Goal: Task Accomplishment & Management: Manage account settings

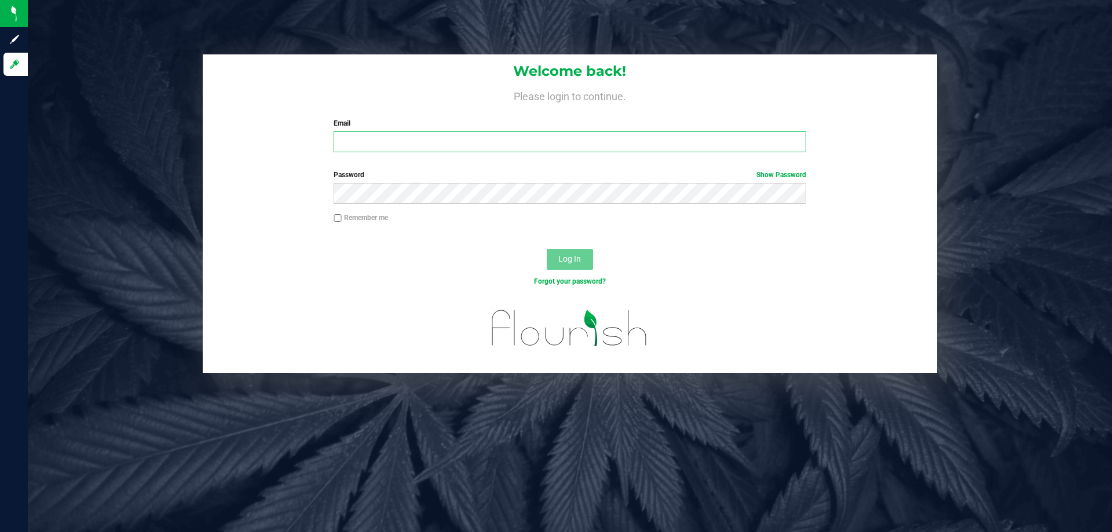
click at [420, 142] on input "Email" at bounding box center [570, 141] width 472 height 21
type input "[EMAIL_ADDRESS][DOMAIN_NAME]"
click at [547, 249] on button "Log In" at bounding box center [570, 259] width 46 height 21
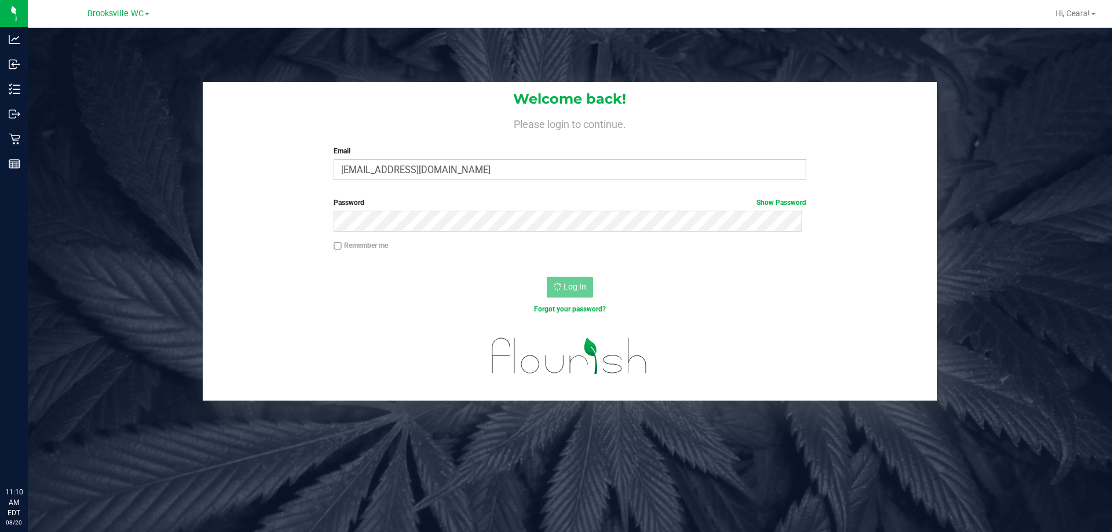
click at [431, 111] on div "Welcome back! Please login to continue. Email cbyers@liveparallel.com Required …" at bounding box center [570, 135] width 734 height 107
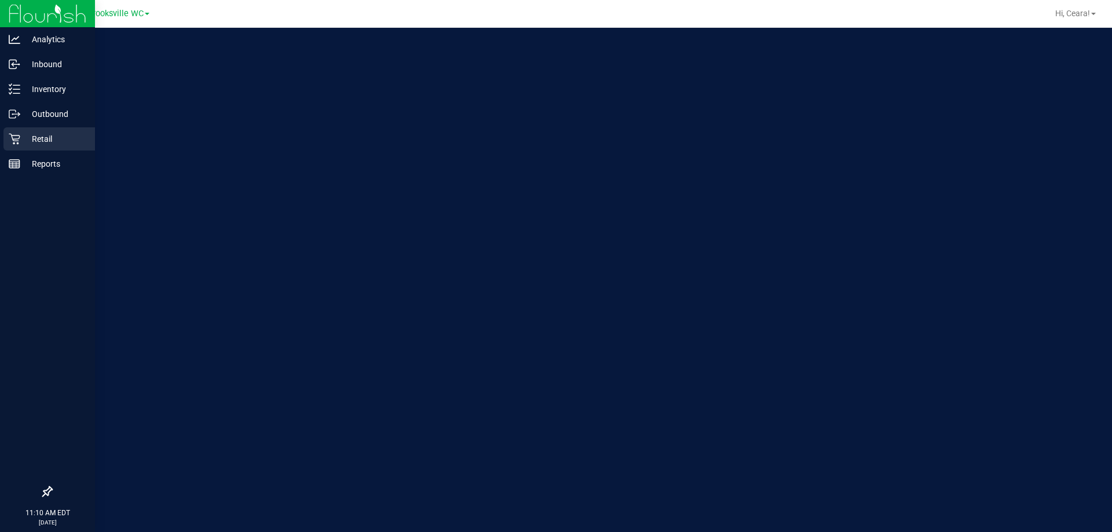
click at [31, 135] on p "Retail" at bounding box center [54, 139] width 69 height 14
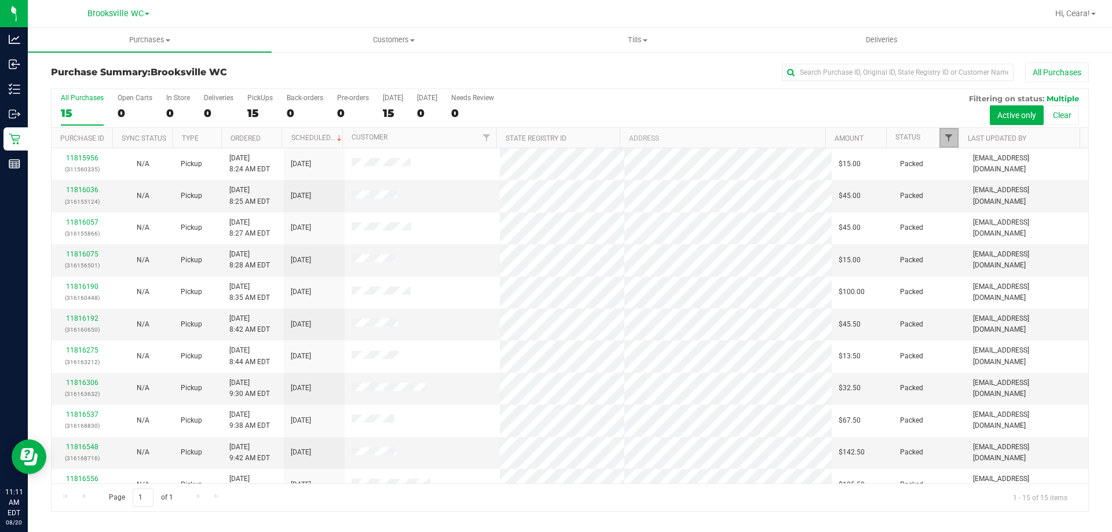
click at [949, 142] on span "Filter" at bounding box center [948, 137] width 9 height 9
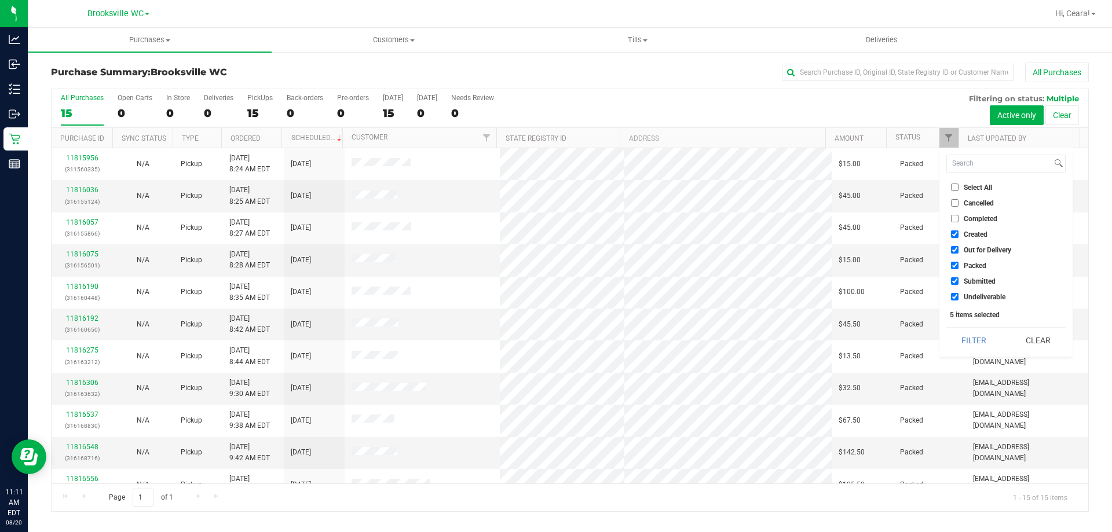
click at [954, 189] on input "Select All" at bounding box center [955, 188] width 8 height 8
checkbox input "true"
click at [955, 188] on input "Select All" at bounding box center [955, 188] width 8 height 8
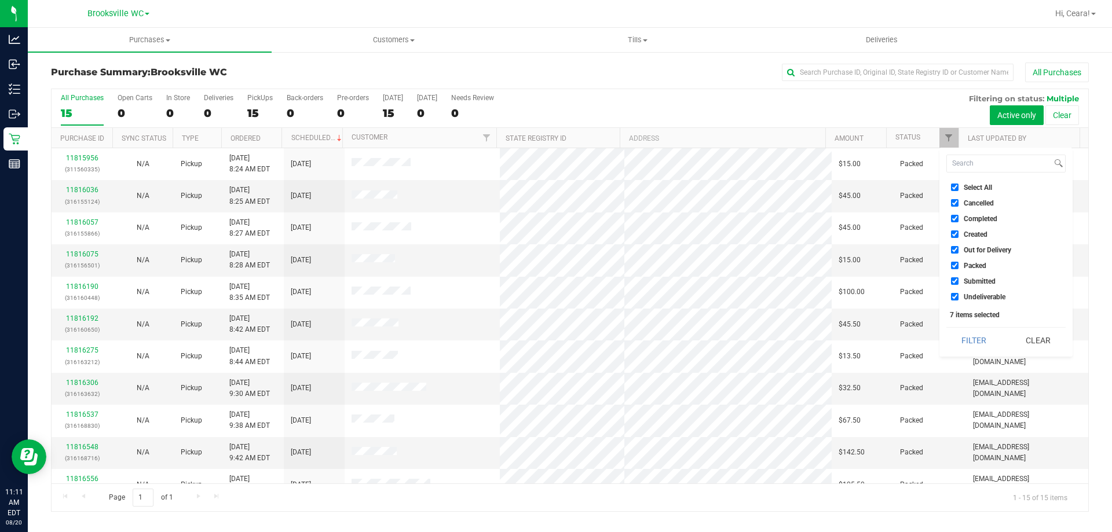
checkbox input "false"
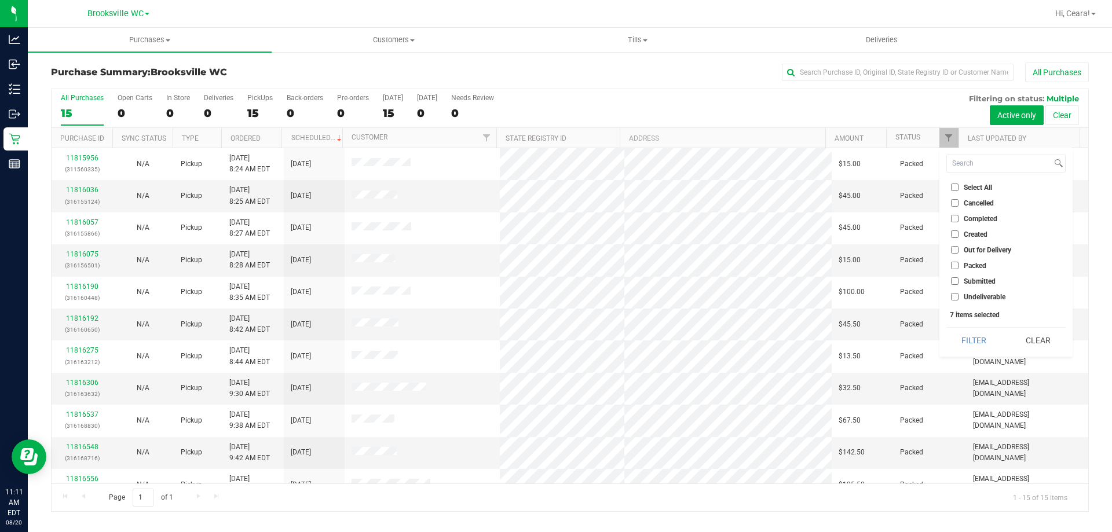
checkbox input "false"
click at [972, 278] on span "Submitted" at bounding box center [980, 281] width 32 height 7
click at [958, 277] on input "Submitted" at bounding box center [955, 281] width 8 height 8
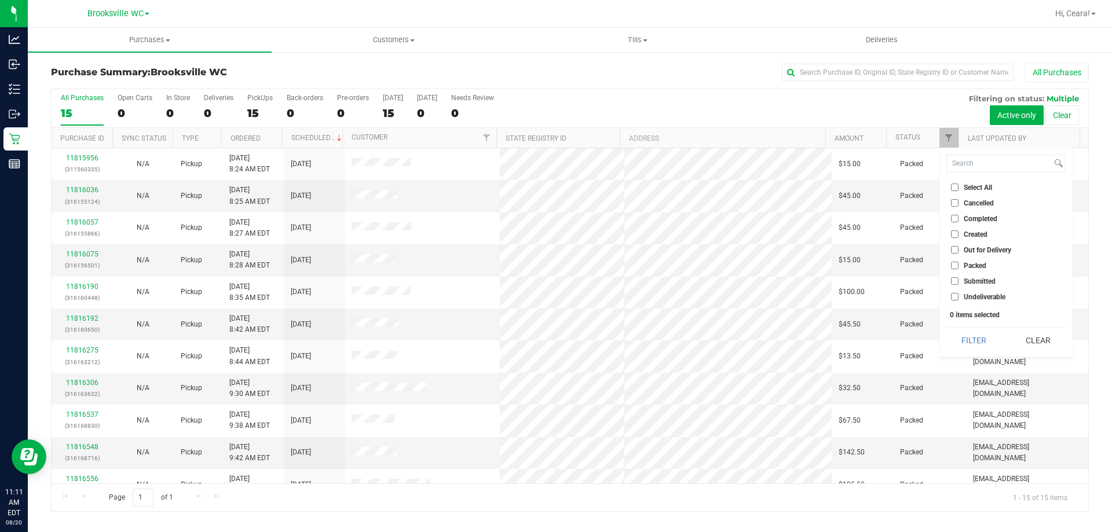
checkbox input "true"
click at [971, 333] on button "Filter" at bounding box center [974, 340] width 56 height 25
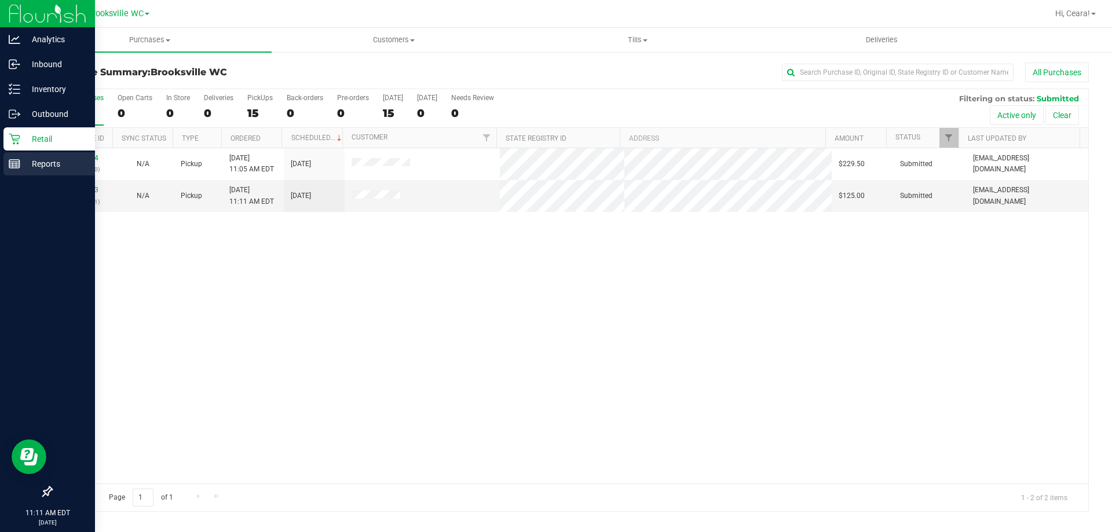
click at [60, 168] on p "Reports" at bounding box center [54, 164] width 69 height 14
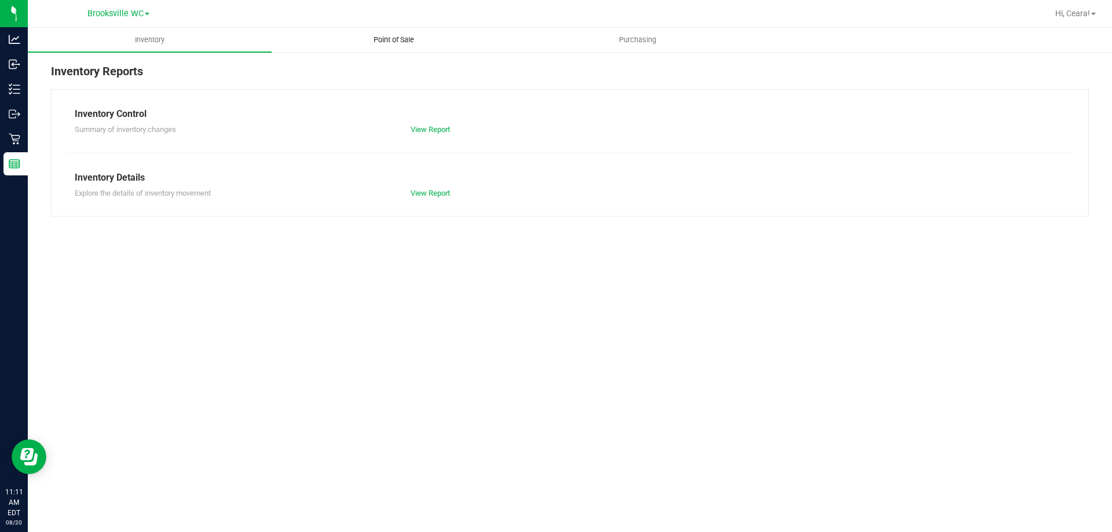
click at [394, 47] on uib-tab-heading "Point of Sale" at bounding box center [393, 39] width 243 height 23
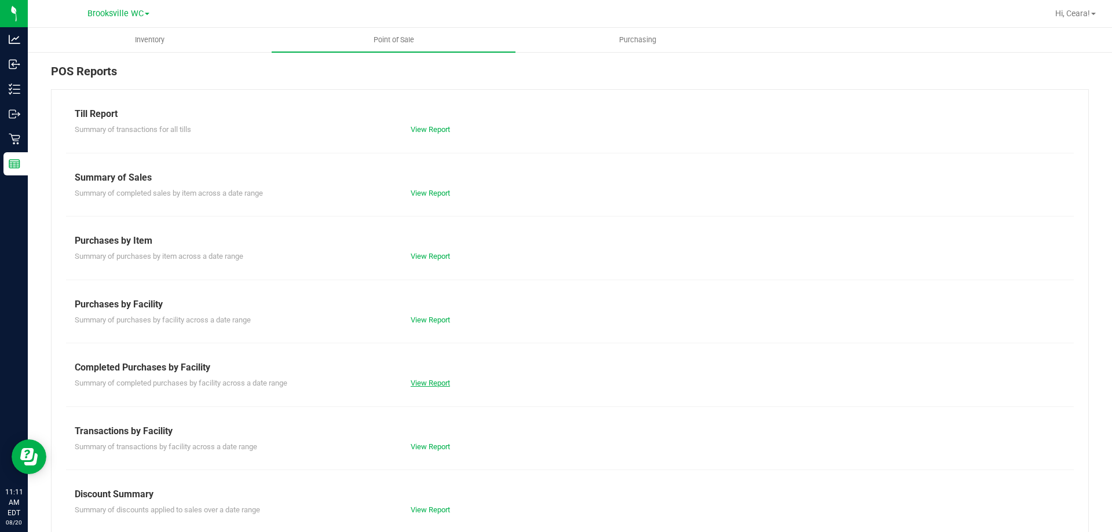
click at [434, 383] on link "View Report" at bounding box center [430, 383] width 39 height 9
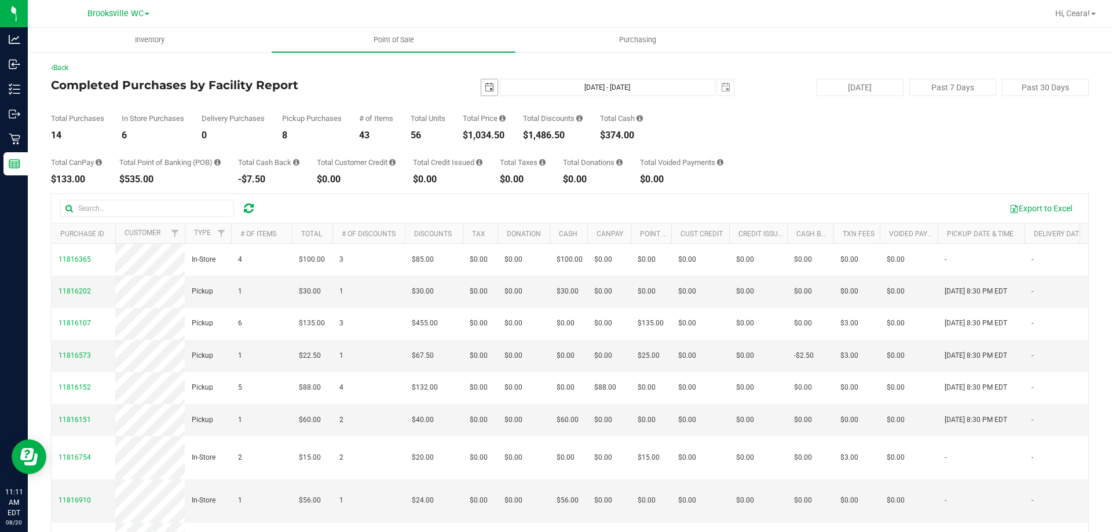
click at [485, 86] on span "select" at bounding box center [489, 87] width 9 height 9
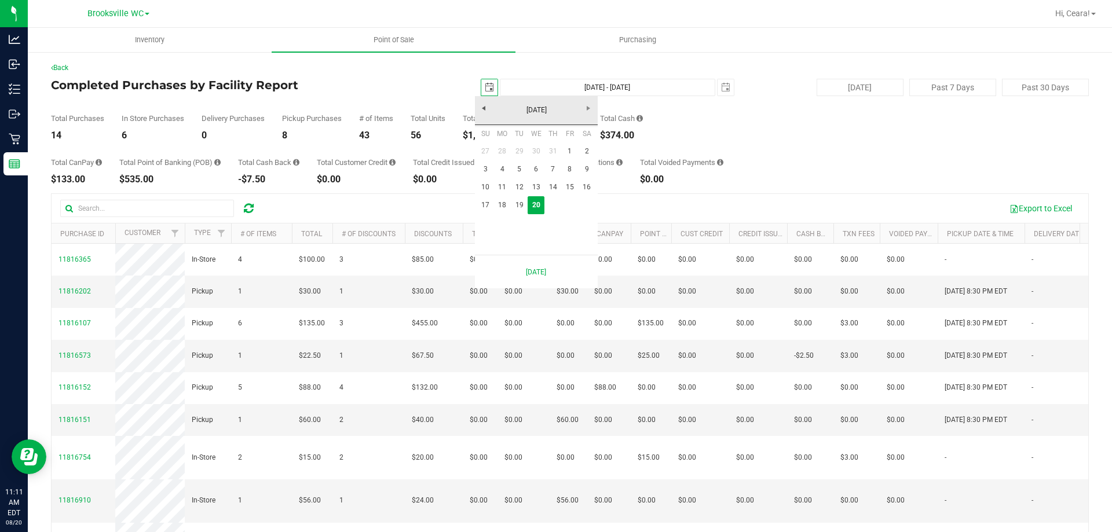
scroll to position [0, 29]
click at [517, 211] on link "19" at bounding box center [519, 205] width 17 height 18
type input "[DATE]"
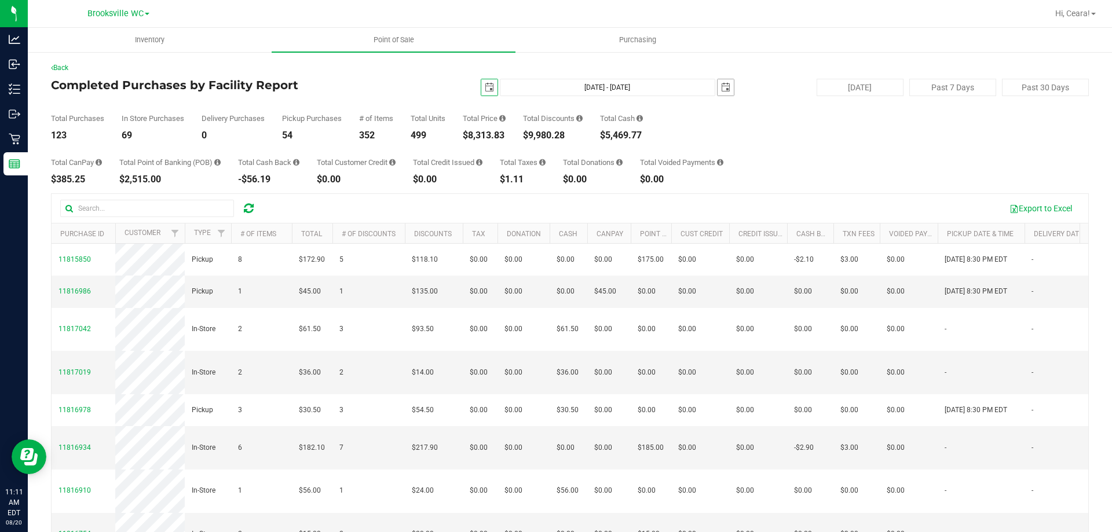
click at [721, 86] on span "select" at bounding box center [725, 87] width 9 height 9
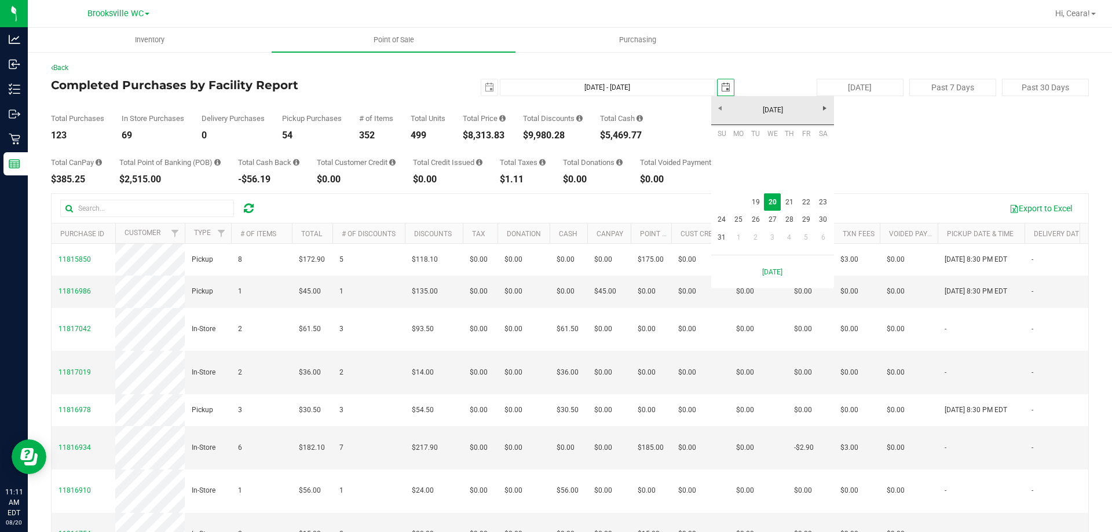
scroll to position [0, 29]
click at [753, 200] on link "19" at bounding box center [755, 202] width 17 height 18
type input "[DATE] - [DATE]"
type input "[DATE]"
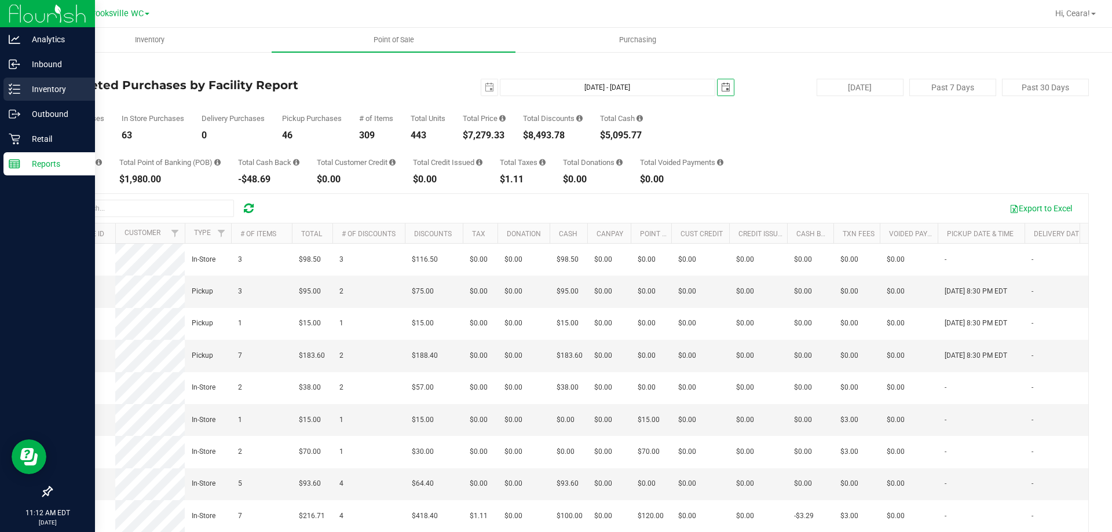
click at [49, 90] on p "Inventory" at bounding box center [54, 89] width 69 height 14
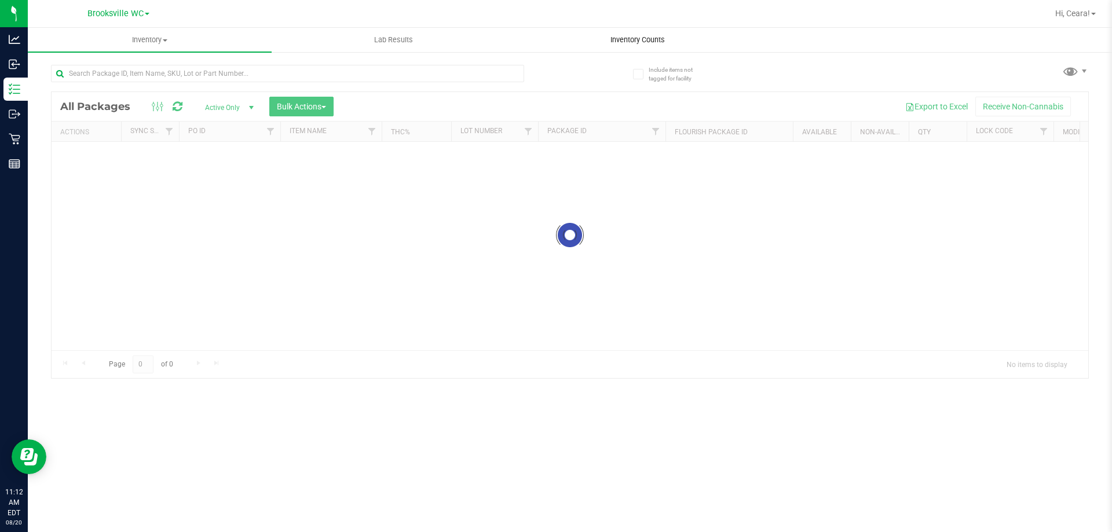
click at [629, 38] on span "Inventory Counts" at bounding box center [638, 40] width 86 height 10
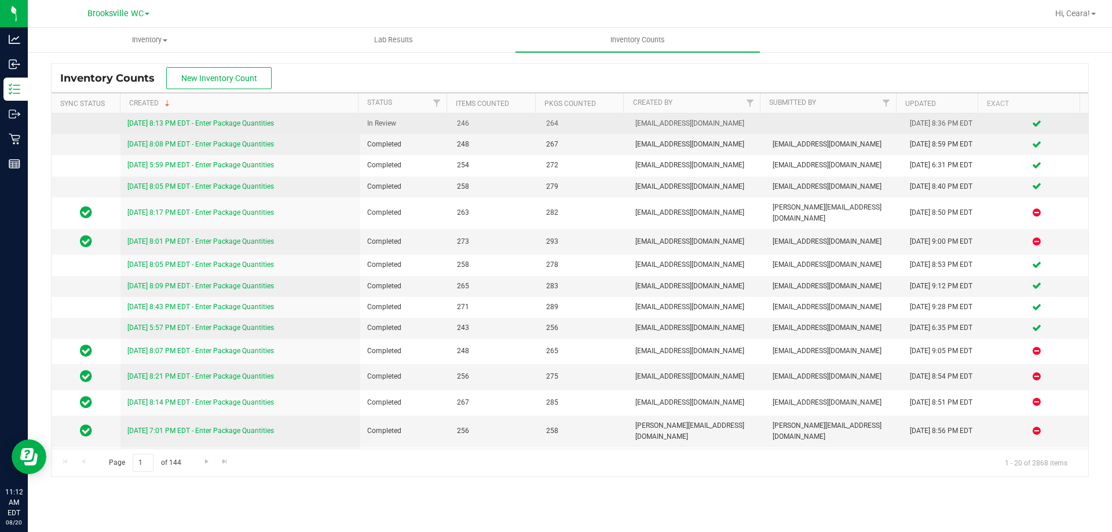
click at [244, 121] on link "[DATE] 8:13 PM EDT - Enter Package Quantities" at bounding box center [200, 123] width 147 height 8
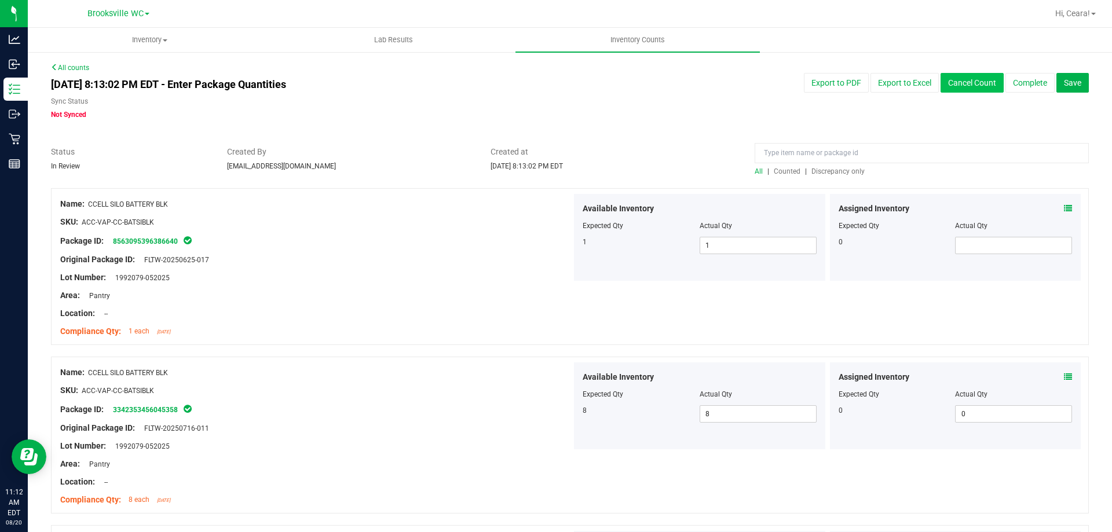
click at [960, 89] on button "Cancel Count" at bounding box center [971, 83] width 63 height 20
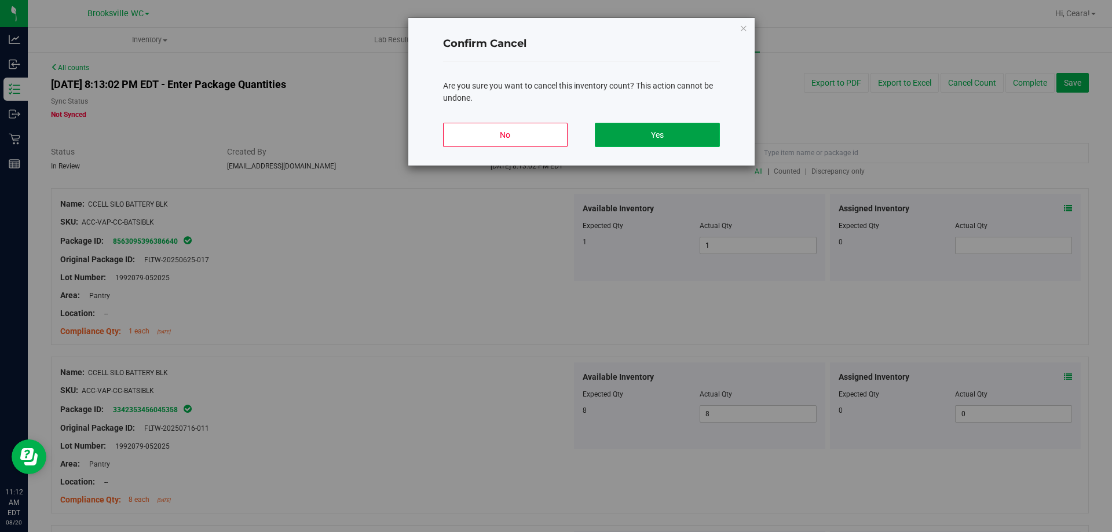
click at [633, 137] on button "Yes" at bounding box center [657, 135] width 124 height 24
